Goal: Information Seeking & Learning: Find specific fact

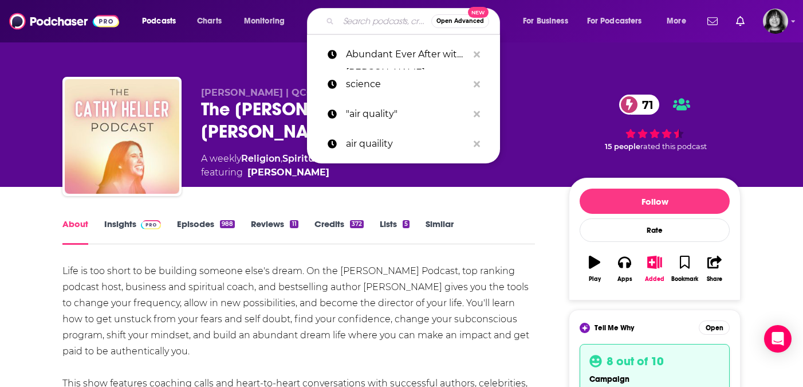
click at [351, 26] on input "Search podcasts, credits, & more..." at bounding box center [385, 21] width 93 height 18
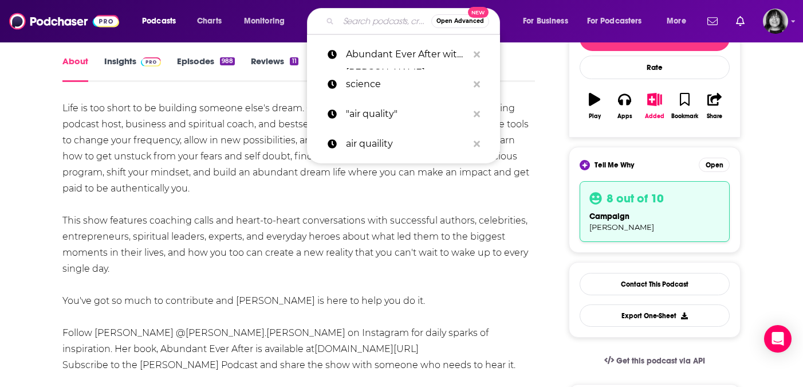
type input "[PERSON_NAME] Business Daily"
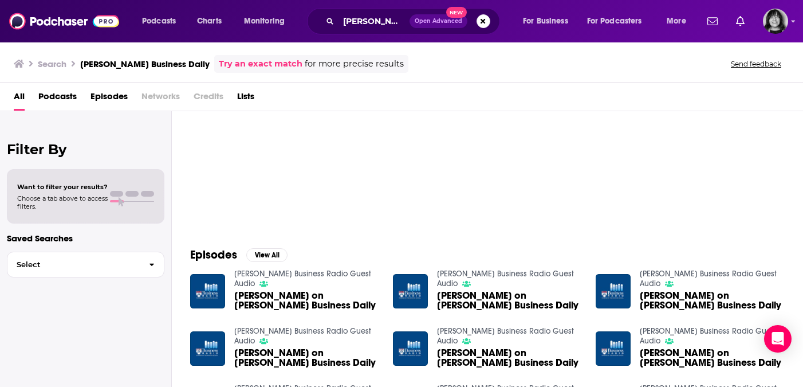
scroll to position [42, 0]
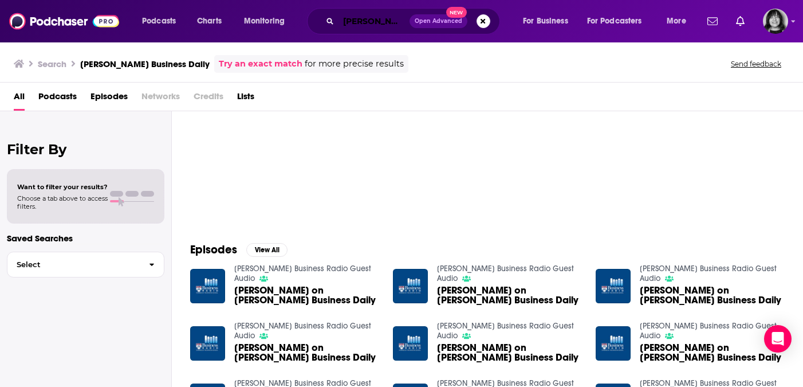
click at [368, 13] on input "[PERSON_NAME] Business Daily" at bounding box center [374, 21] width 71 height 18
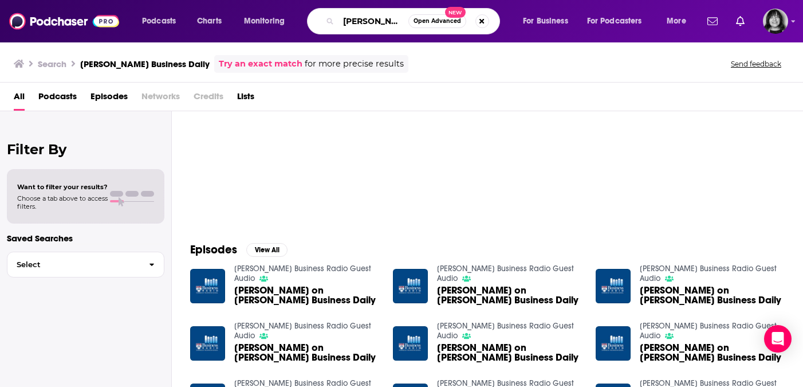
click at [368, 13] on input "[PERSON_NAME] Business Daily" at bounding box center [374, 21] width 70 height 18
paste input "This Week in Business"
type input "This Week in Business"
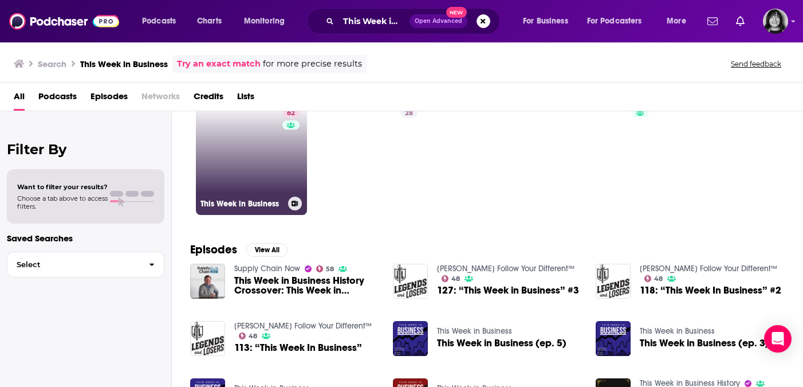
click at [229, 161] on link "62 This Week in Business" at bounding box center [251, 159] width 111 height 111
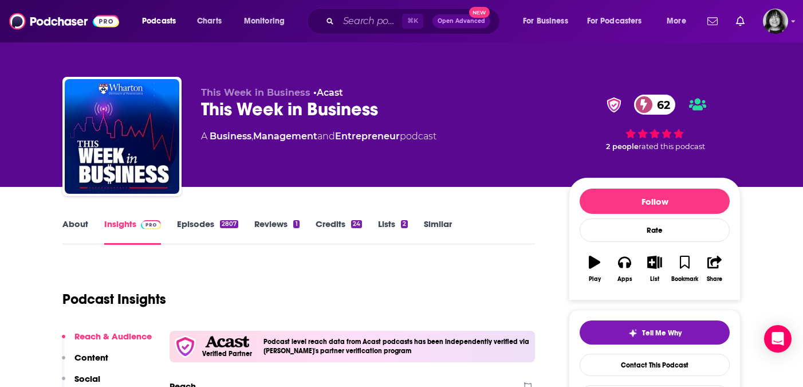
click at [70, 218] on link "About" at bounding box center [75, 231] width 26 height 26
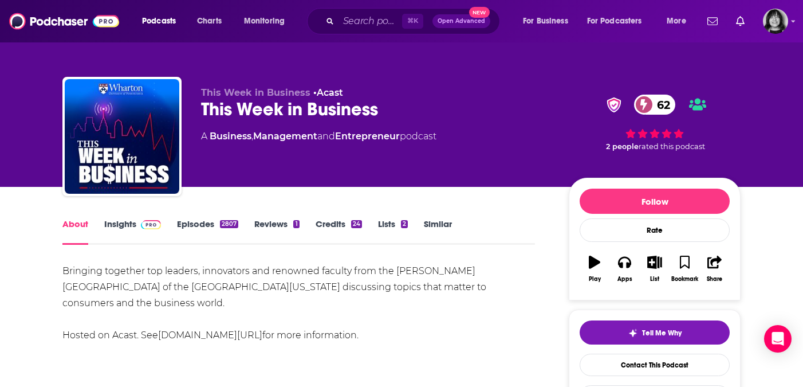
click at [119, 223] on link "Insights" at bounding box center [132, 231] width 57 height 26
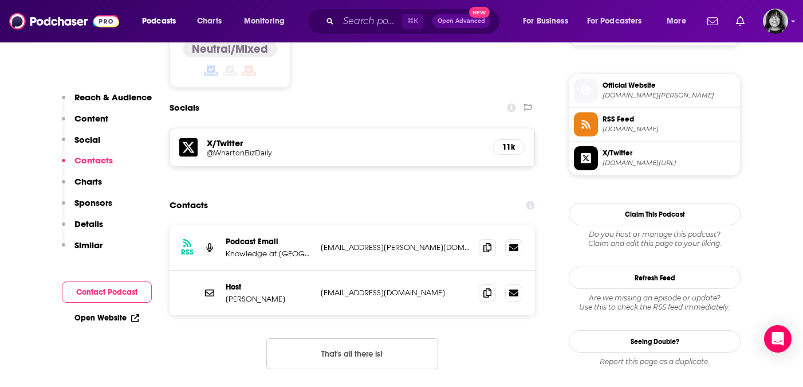
scroll to position [1003, 0]
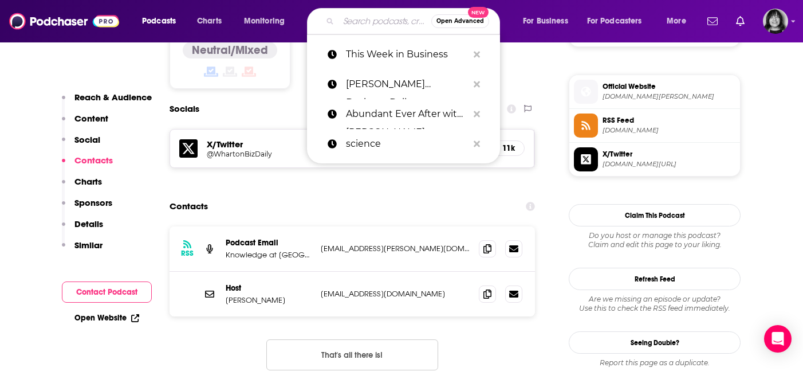
click at [383, 23] on input "Search podcasts, credits, & more..." at bounding box center [385, 21] width 93 height 18
paste input "AI Knowhow"
type input "AI Knowhow"
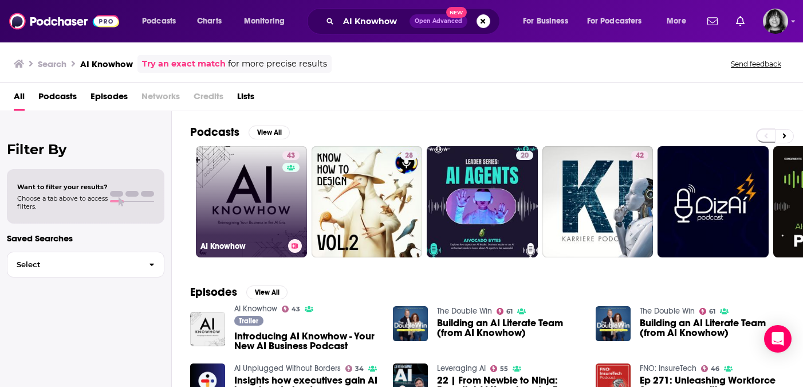
click at [217, 163] on link "43 AI Knowhow" at bounding box center [251, 201] width 111 height 111
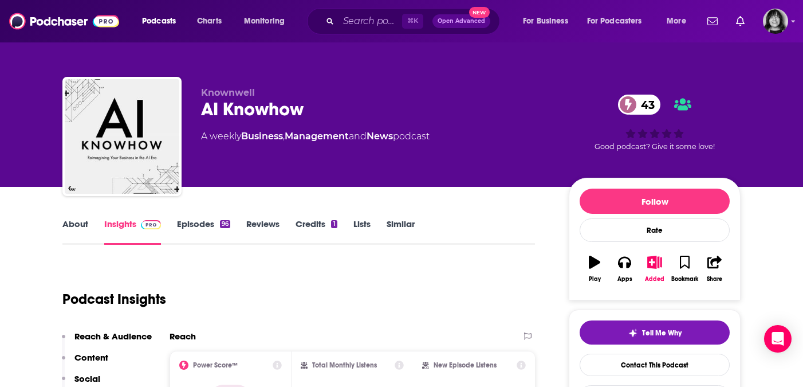
click at [82, 230] on link "About" at bounding box center [75, 231] width 26 height 26
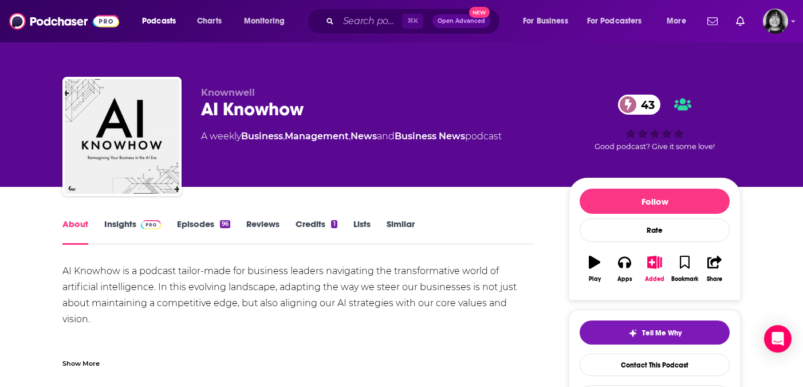
click at [76, 360] on div "Show More" at bounding box center [80, 362] width 37 height 11
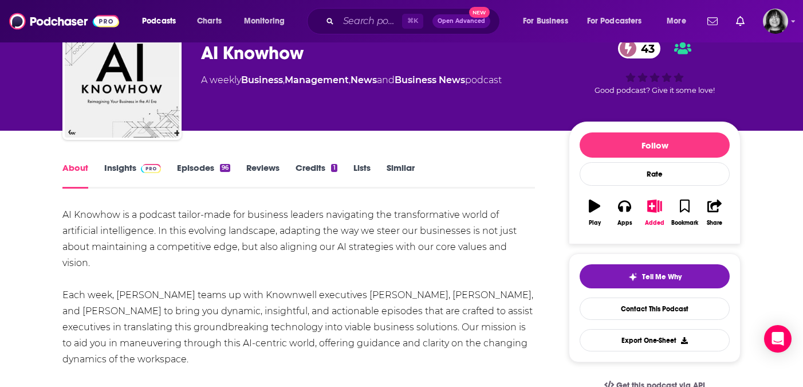
scroll to position [57, 0]
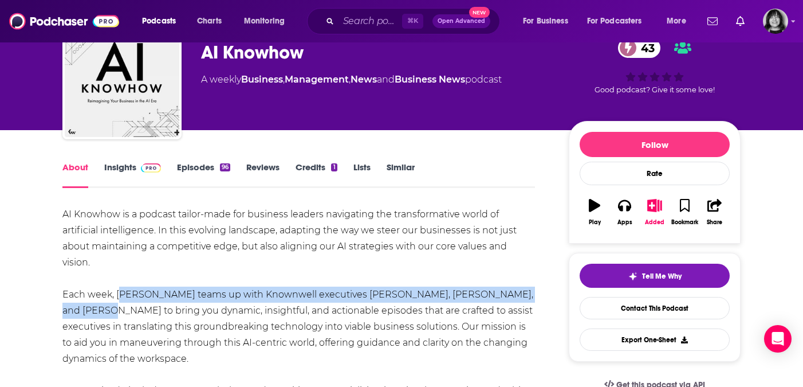
drag, startPoint x: 83, startPoint y: 312, endPoint x: 117, endPoint y: 291, distance: 40.4
click at [117, 291] on div "AI Knowhow is a podcast tailor-made for business leaders navigating the transfo…" at bounding box center [298, 342] width 473 height 273
copy div "[PERSON_NAME] teams up with Knownwell executives [PERSON_NAME], [PERSON_NAME], …"
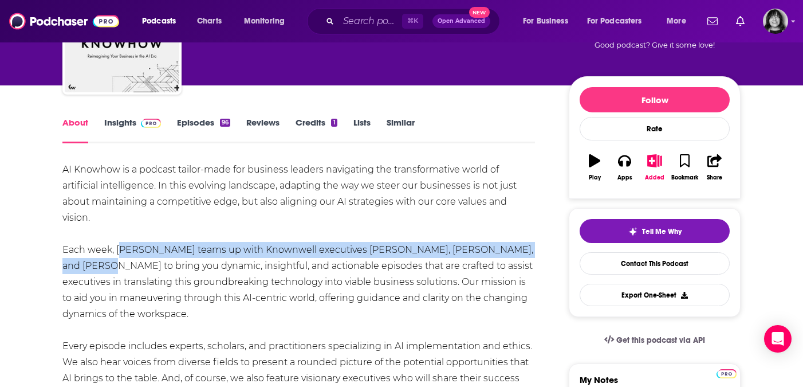
scroll to position [69, 0]
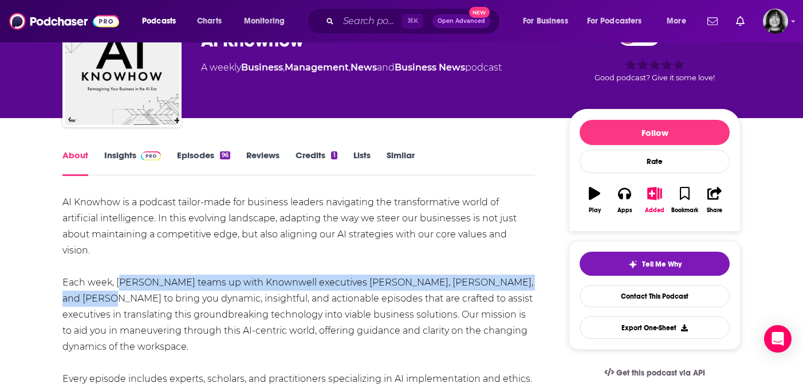
click at [108, 160] on link "Insights" at bounding box center [132, 163] width 57 height 26
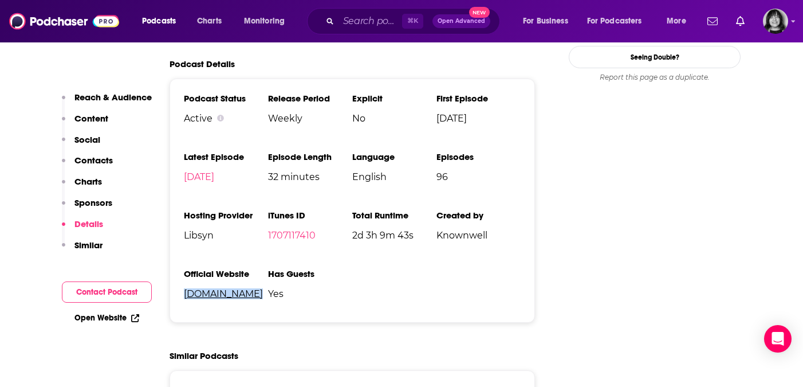
scroll to position [1261, 0]
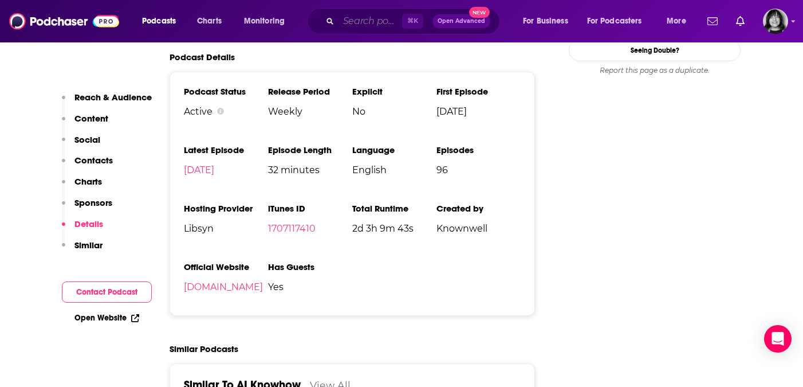
click at [375, 22] on input "Search podcasts, credits, & more..." at bounding box center [371, 21] width 64 height 18
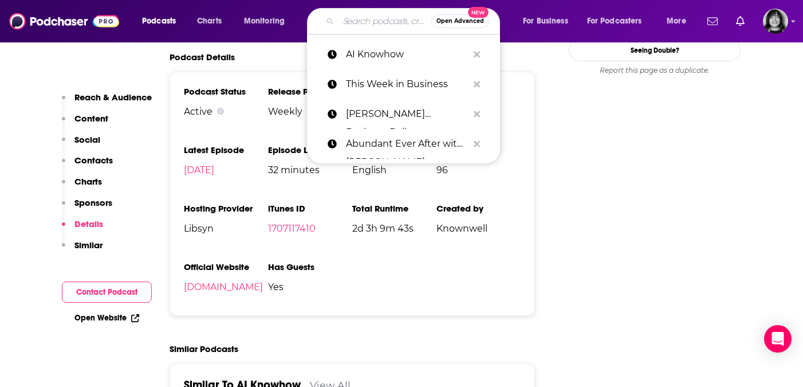
paste input "All Business"
type input "All Business"
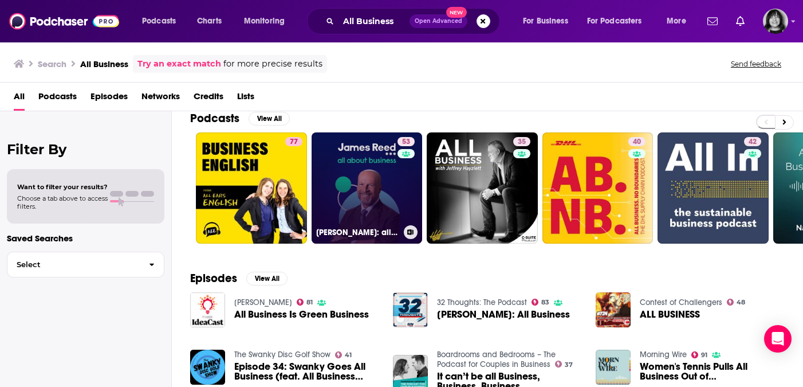
scroll to position [13, 0]
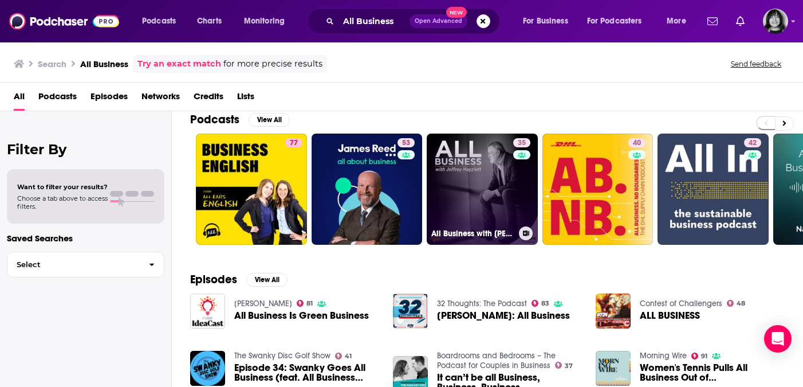
click at [466, 163] on link "35 All Business with [PERSON_NAME]" at bounding box center [482, 188] width 111 height 111
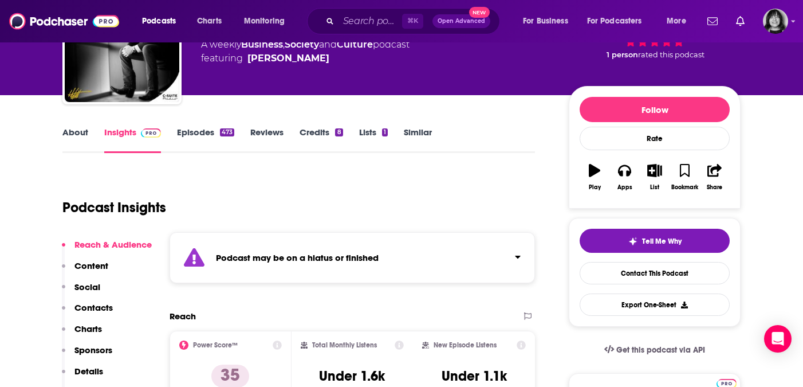
scroll to position [105, 0]
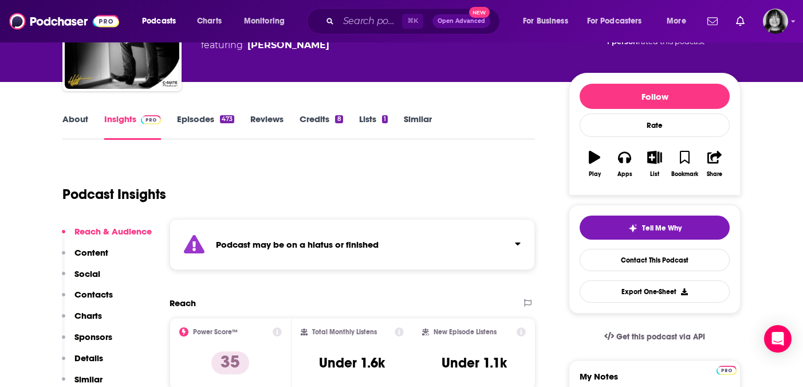
click at [363, 240] on strong "Podcast may be on a hiatus or finished" at bounding box center [297, 244] width 163 height 11
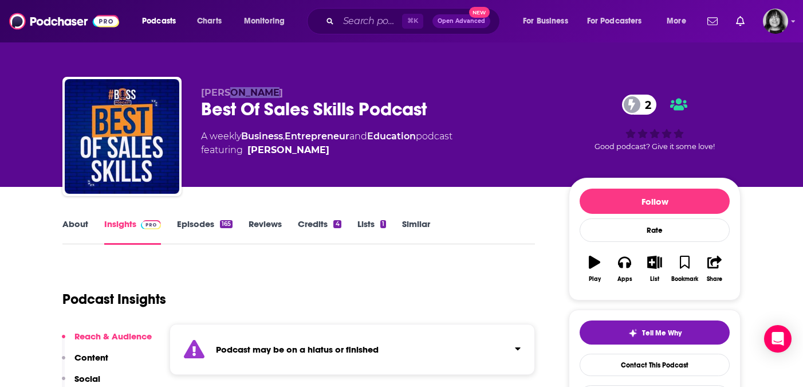
drag, startPoint x: 270, startPoint y: 95, endPoint x: 231, endPoint y: 95, distance: 39.5
click at [231, 95] on p "Mark McInnes" at bounding box center [375, 92] width 349 height 11
copy span "McInnes"
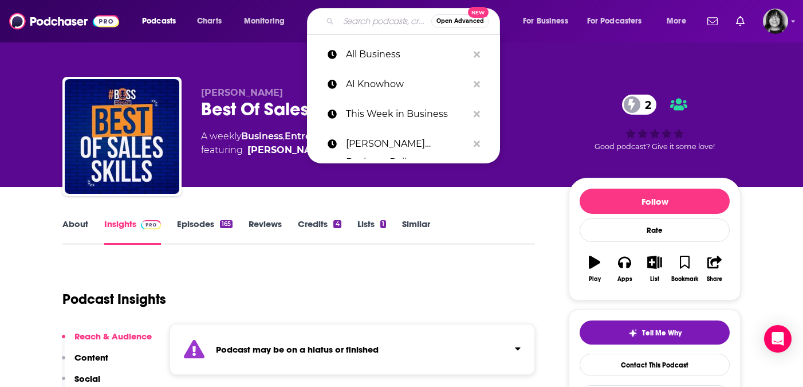
click at [373, 17] on input "Search podcasts, credits, & more..." at bounding box center [385, 21] width 93 height 18
paste input "Bulletproof Selling"
type input "Bulletproof Selling"
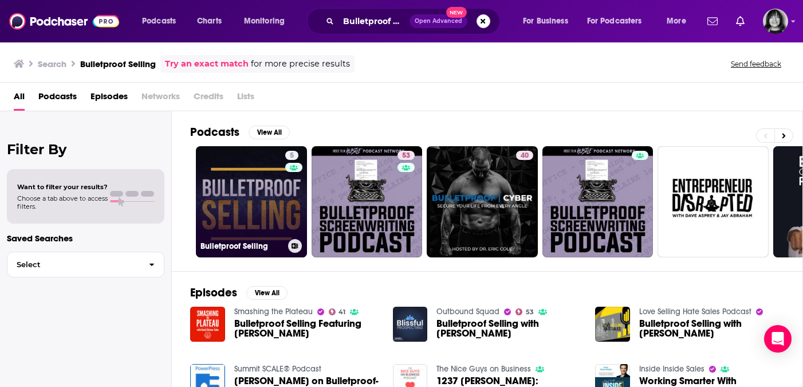
click at [272, 207] on link "5 Bulletproof Selling" at bounding box center [251, 201] width 111 height 111
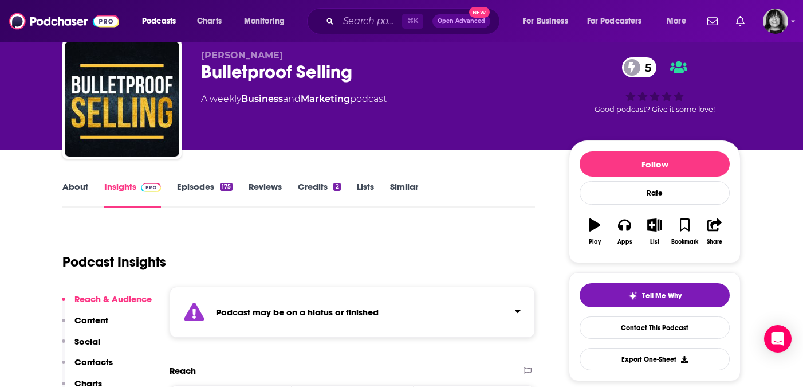
scroll to position [81, 0]
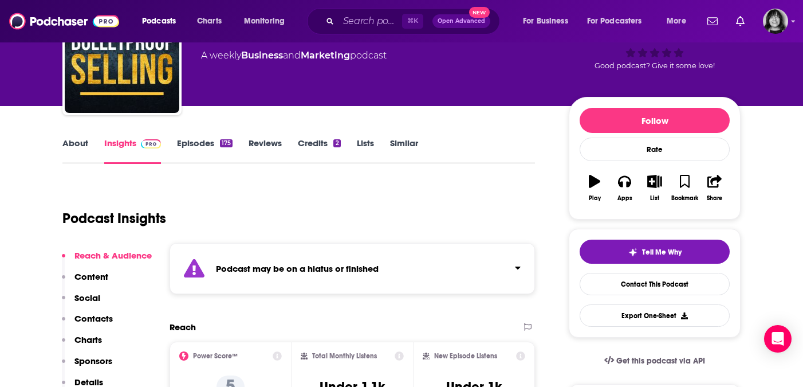
click at [273, 260] on div "Podcast may be on a hiatus or finished" at bounding box center [353, 268] width 366 height 51
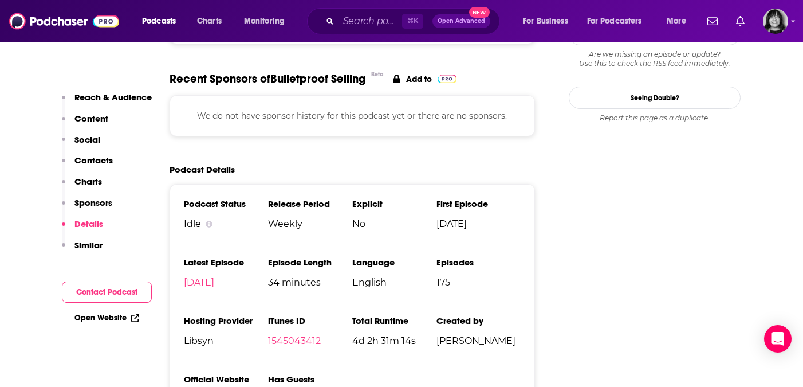
scroll to position [1214, 0]
click at [284, 340] on link "1545043412" at bounding box center [294, 340] width 53 height 11
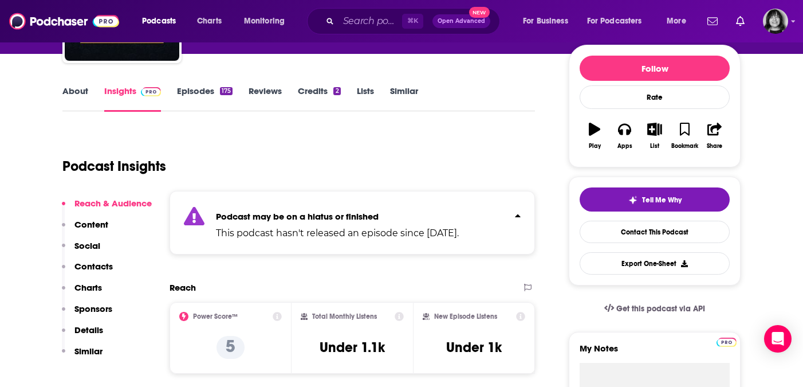
scroll to position [0, 0]
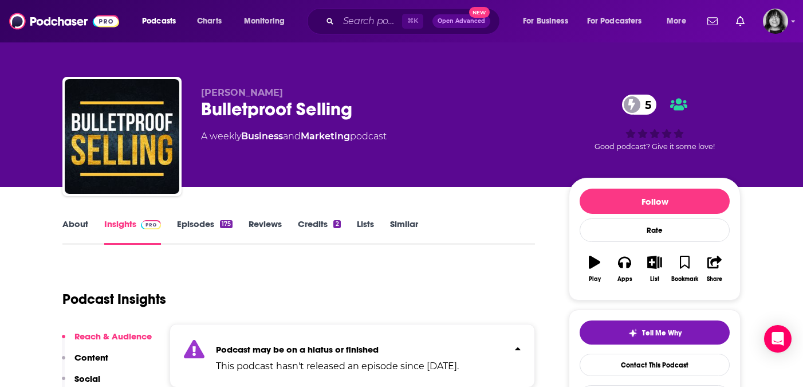
click at [265, 97] on span "Shawn Rhodes" at bounding box center [242, 92] width 82 height 11
copy p "Shawn Rhodes"
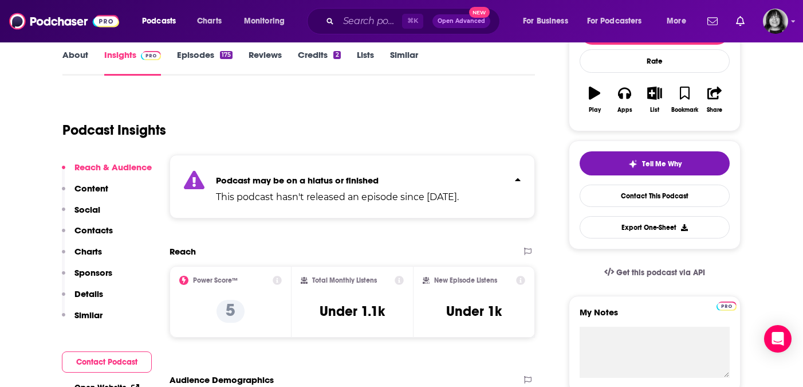
scroll to position [163, 0]
